Goal: Information Seeking & Learning: Learn about a topic

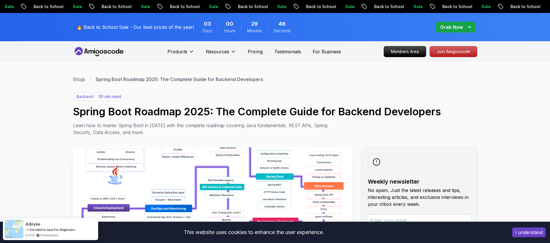
click at [113, 41] on nav "Products Resources Pricing Testimonials For Business Members Area Join Amigosco…" at bounding box center [275, 51] width 404 height 21
click at [111, 45] on nav "Products Resources Pricing Testimonials For Business Members Area Join Amigosco…" at bounding box center [275, 51] width 404 height 21
click at [105, 52] on icon at bounding box center [99, 51] width 52 height 9
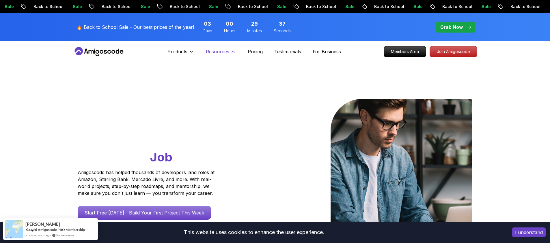
click at [214, 52] on p "Resources" at bounding box center [217, 51] width 23 height 7
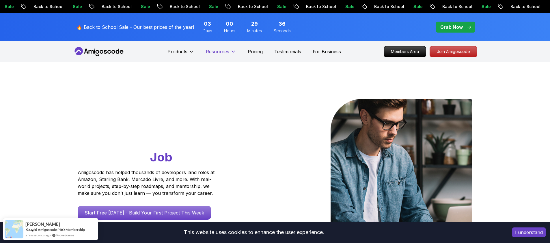
click at [214, 52] on p "Resources" at bounding box center [217, 51] width 23 height 7
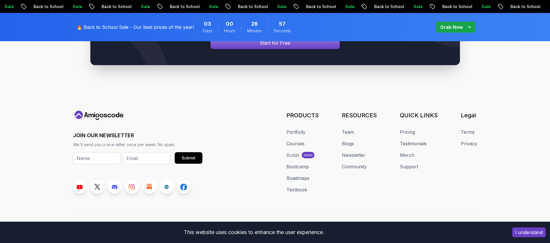
scroll to position [2218, 0]
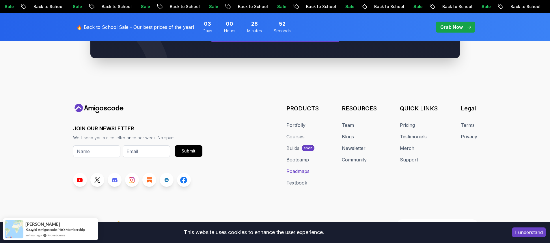
click at [298, 168] on link "Roadmaps" at bounding box center [298, 171] width 23 height 7
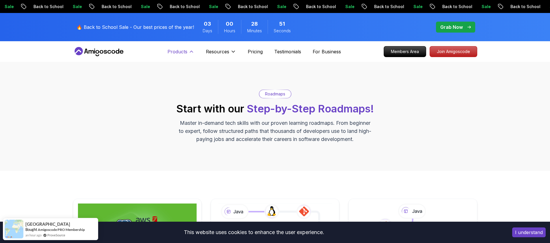
click at [183, 55] on button "Products" at bounding box center [181, 54] width 27 height 12
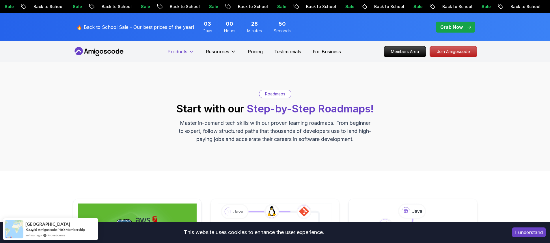
click at [183, 55] on button "Products" at bounding box center [181, 54] width 27 height 12
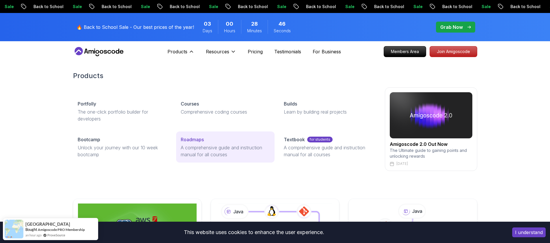
click at [187, 149] on p "A comprehensive guide and instruction manual for all courses" at bounding box center [225, 151] width 89 height 14
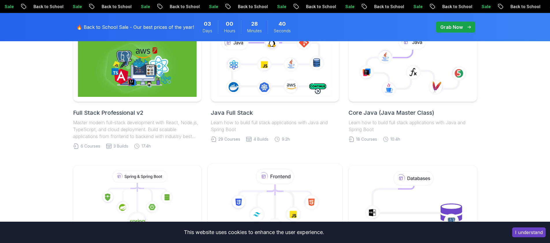
scroll to position [156, 0]
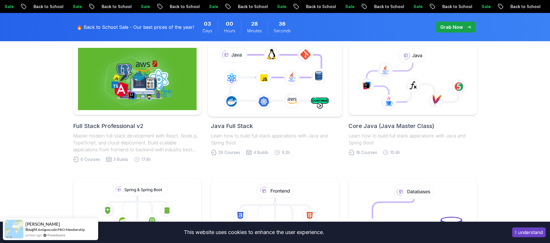
click at [273, 102] on icon at bounding box center [275, 79] width 122 height 68
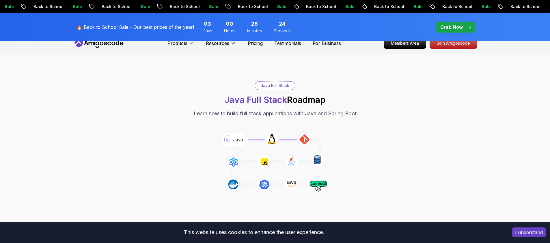
scroll to position [9, 0]
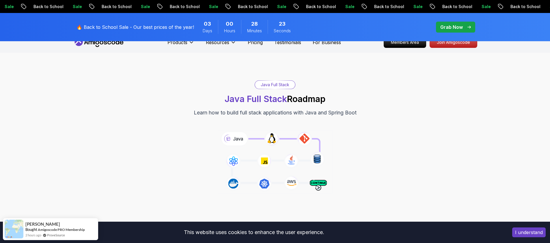
click at [277, 84] on div "Java Full Stack" at bounding box center [275, 85] width 40 height 8
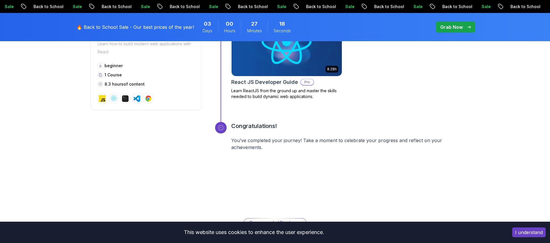
scroll to position [2381, 0]
